Goal: Communication & Community: Answer question/provide support

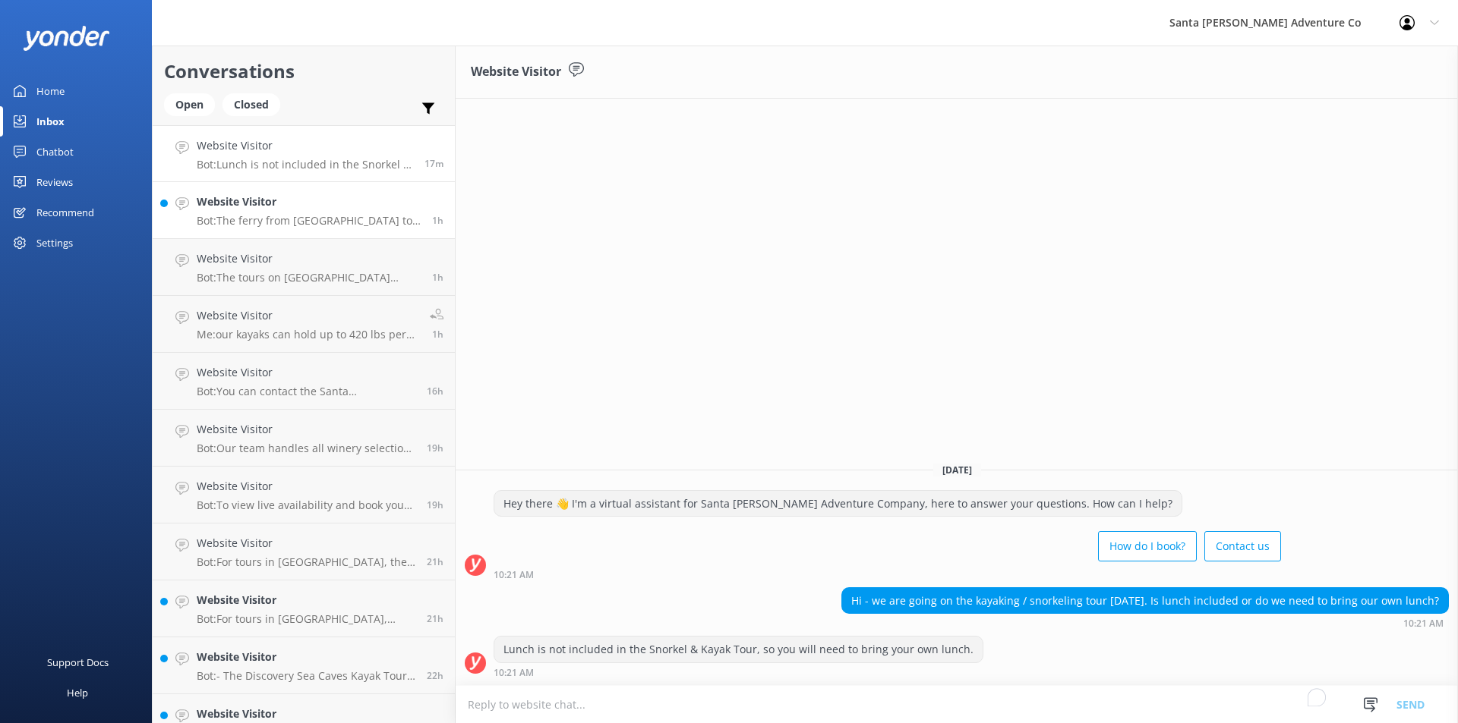
click at [285, 213] on div "Website Visitor Bot: The ferry from [GEOGRAPHIC_DATA] to the [GEOGRAPHIC_DATA] …" at bounding box center [309, 210] width 224 height 33
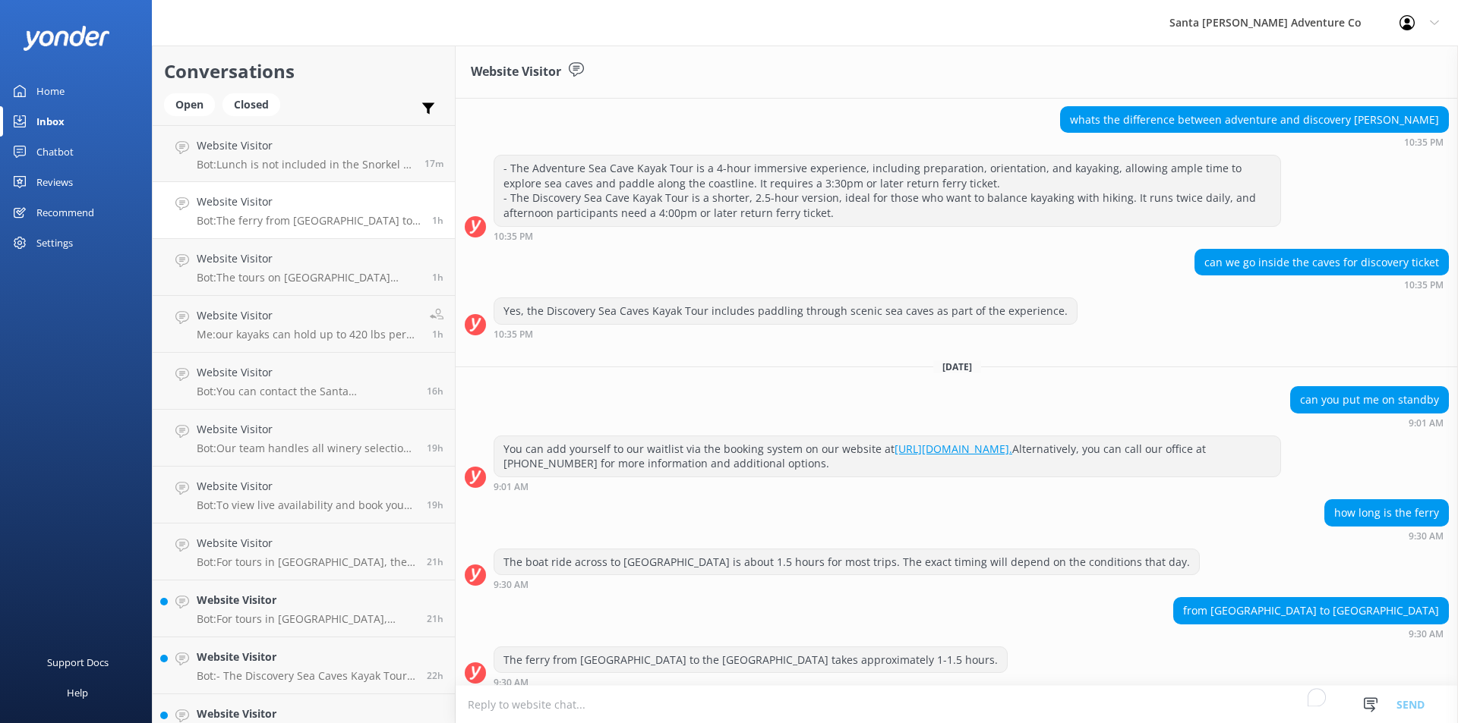
scroll to position [140, 0]
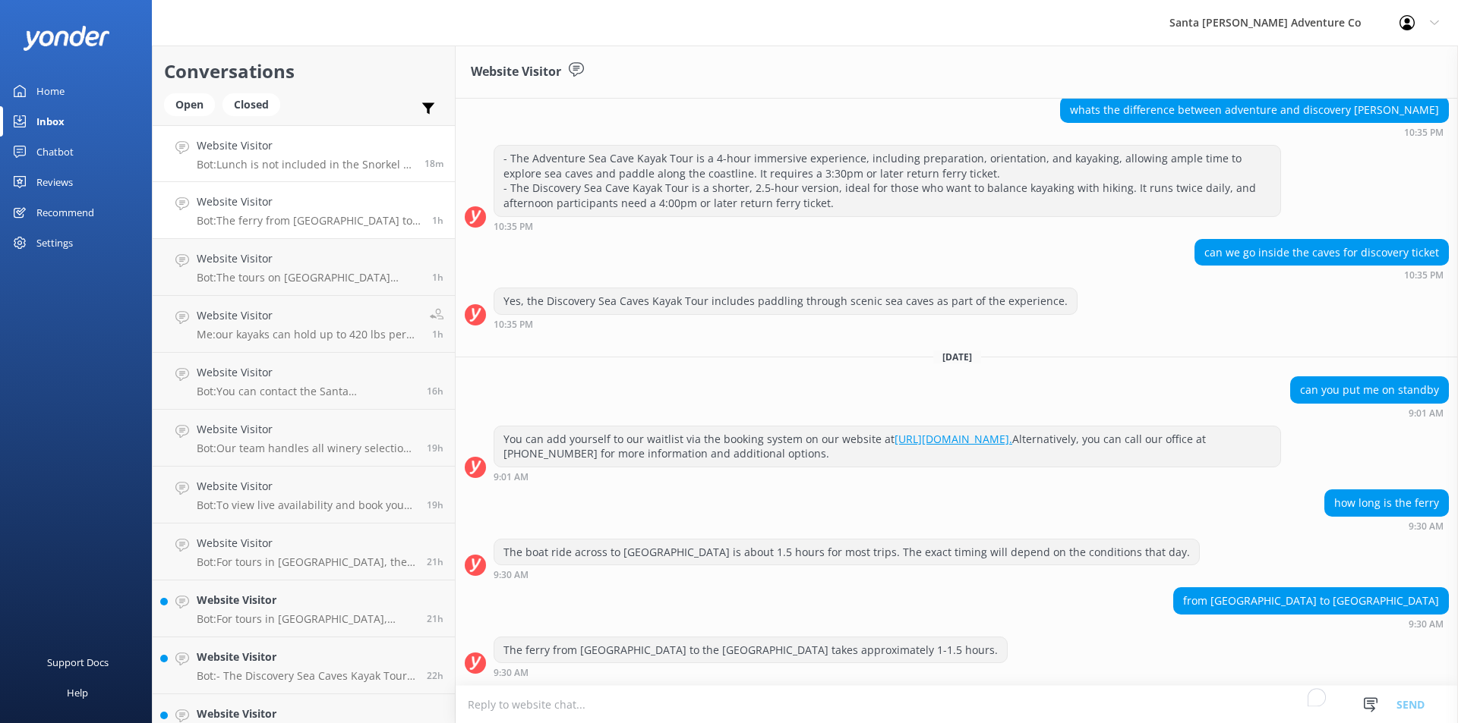
click at [248, 159] on p "Bot: Lunch is not included in the Snorkel & Kayak Tour, so you will need to bri…" at bounding box center [305, 165] width 216 height 14
